Goal: Complete application form

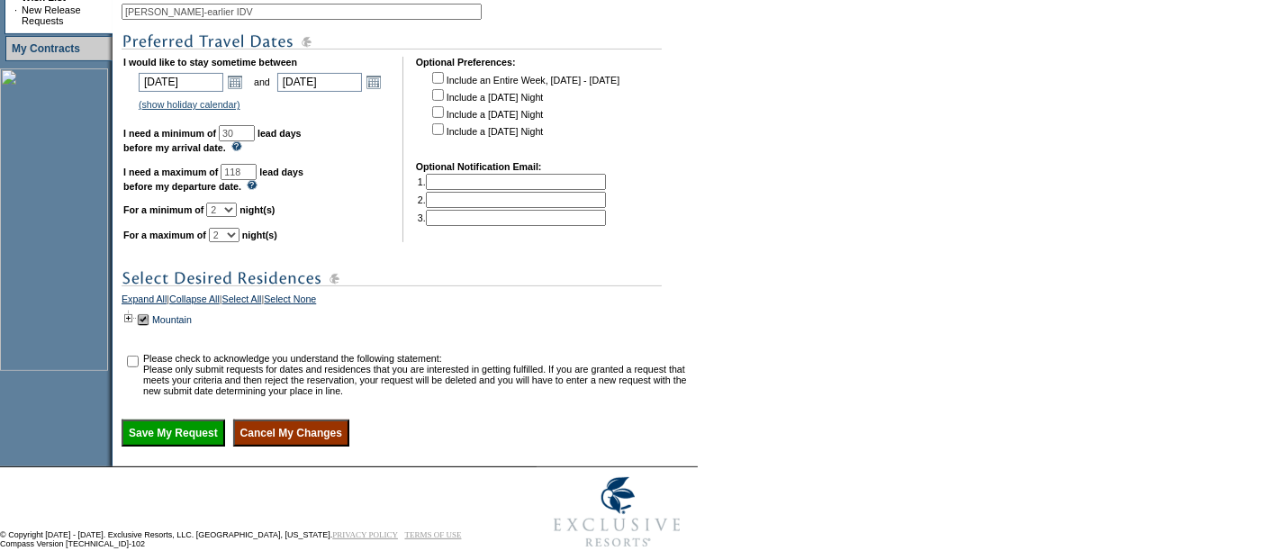
scroll to position [493, 0]
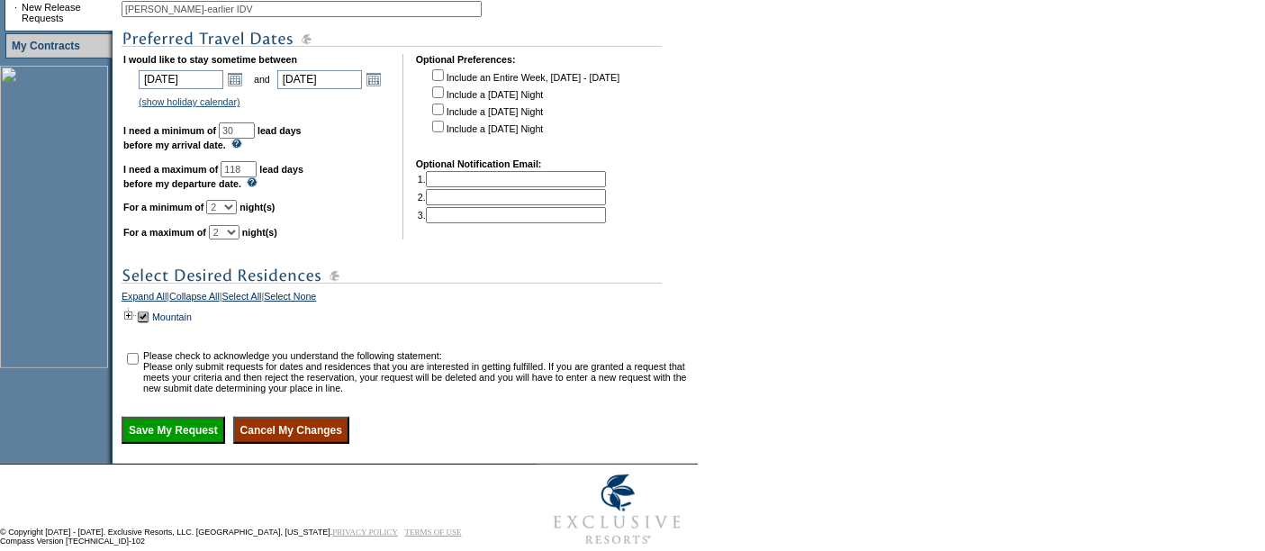
click at [441, 132] on input "checkbox" at bounding box center [438, 127] width 12 height 12
checkbox input "true"
click at [237, 214] on select "1 2 3 4 5 6 7 8 9 10 11 12 13 14" at bounding box center [221, 207] width 31 height 14
select select "1"
click at [228, 214] on select "1 2 3 4 5 6 7 8 9 10 11 12 13 14" at bounding box center [221, 207] width 31 height 14
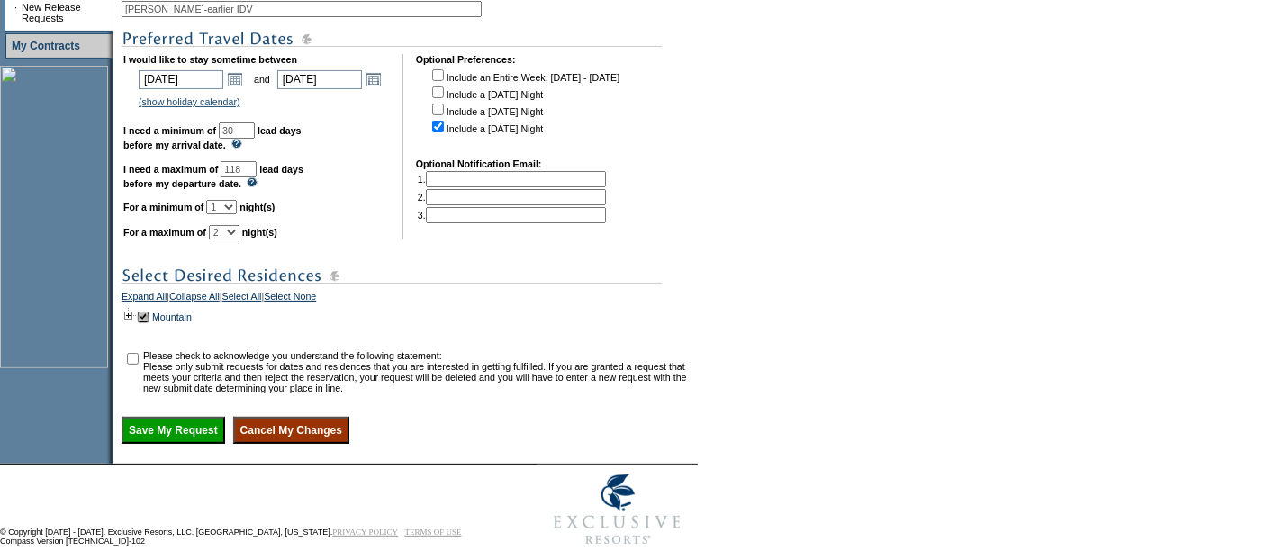
click at [138, 365] on input "checkbox" at bounding box center [133, 359] width 12 height 12
checkbox input "true"
click at [257, 177] on input "118" at bounding box center [239, 169] width 36 height 16
type input "114"
click at [183, 444] on input "Save My Request" at bounding box center [174, 430] width 104 height 27
